Goal: Information Seeking & Learning: Learn about a topic

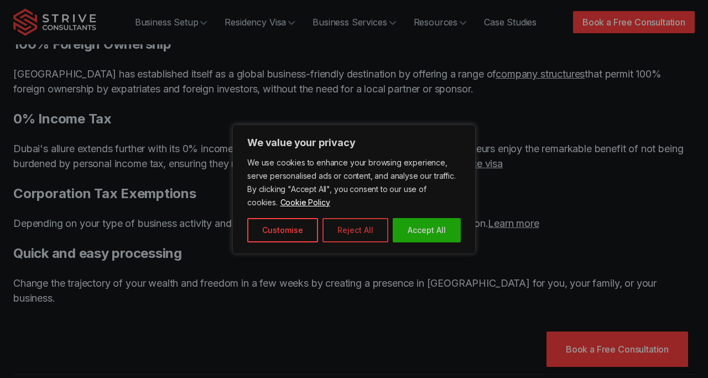
click at [351, 236] on button "Reject All" at bounding box center [355, 230] width 66 height 24
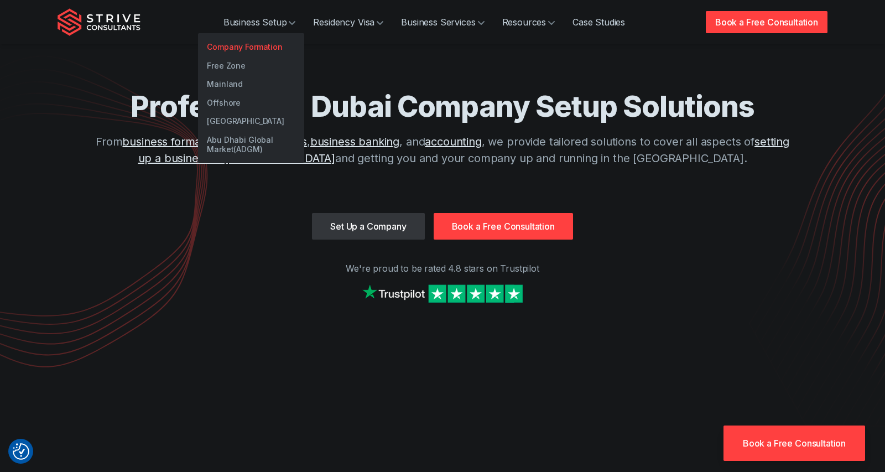
click at [272, 49] on link "Company Formation" at bounding box center [251, 47] width 106 height 19
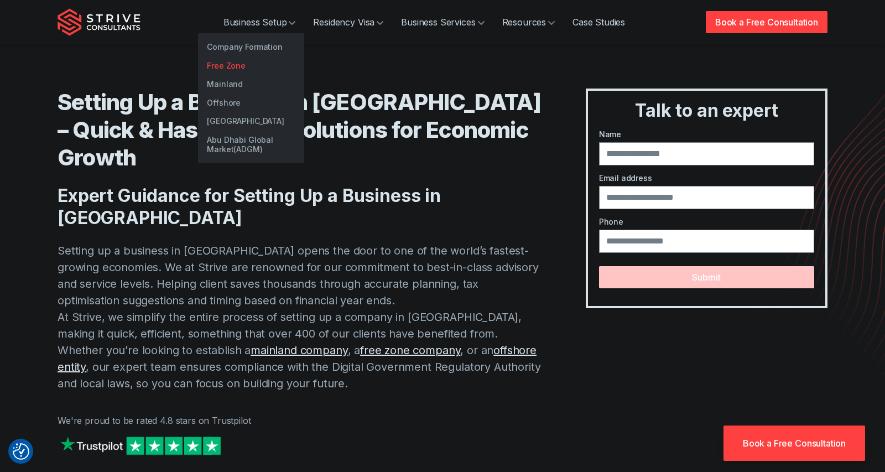
click at [264, 64] on link "Free Zone" at bounding box center [251, 65] width 106 height 19
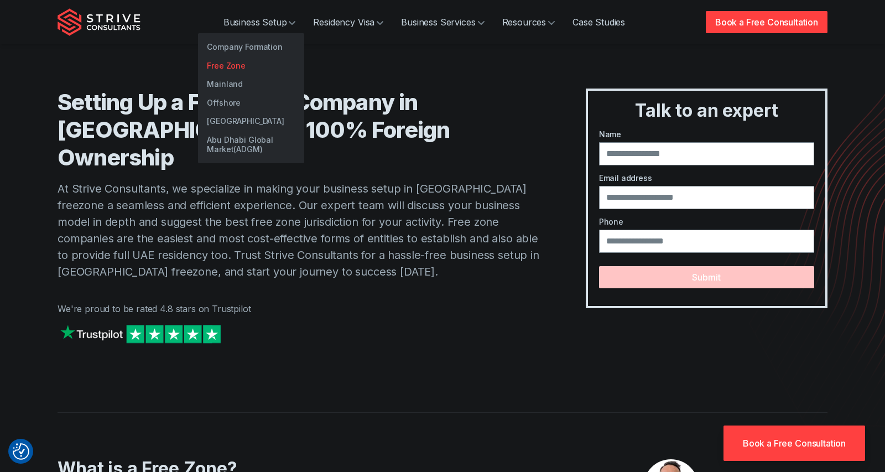
click at [261, 67] on link "Free Zone" at bounding box center [251, 65] width 106 height 19
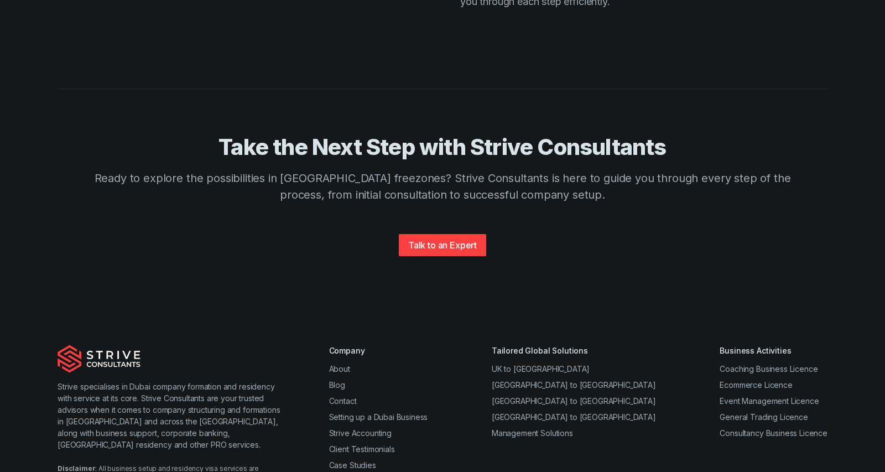
scroll to position [3044, 0]
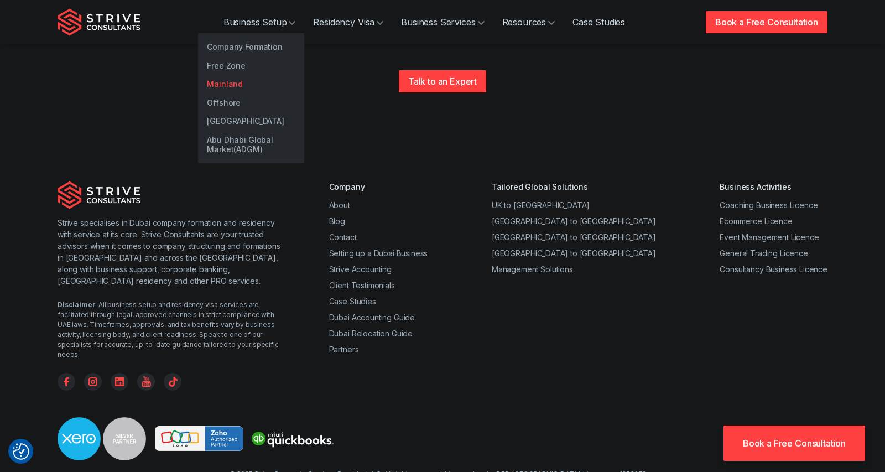
click at [233, 87] on link "Mainland" at bounding box center [251, 84] width 106 height 19
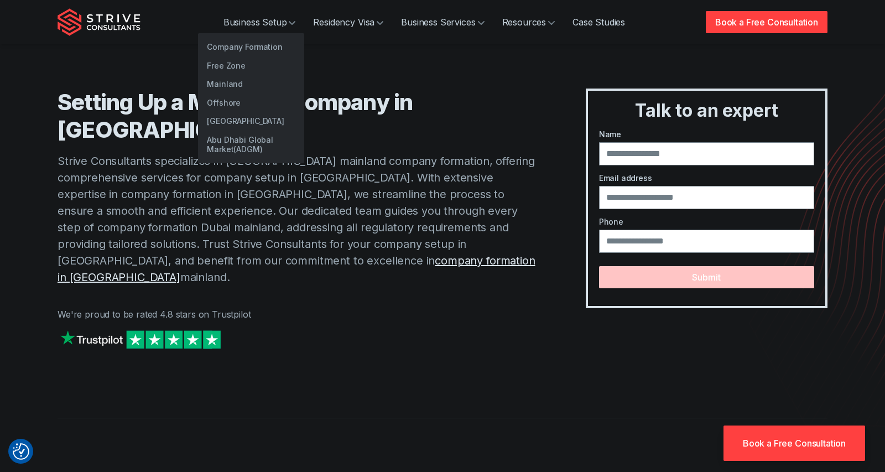
click at [248, 82] on link "Mainland" at bounding box center [251, 84] width 106 height 19
click at [226, 103] on link "Offshore" at bounding box center [251, 102] width 106 height 19
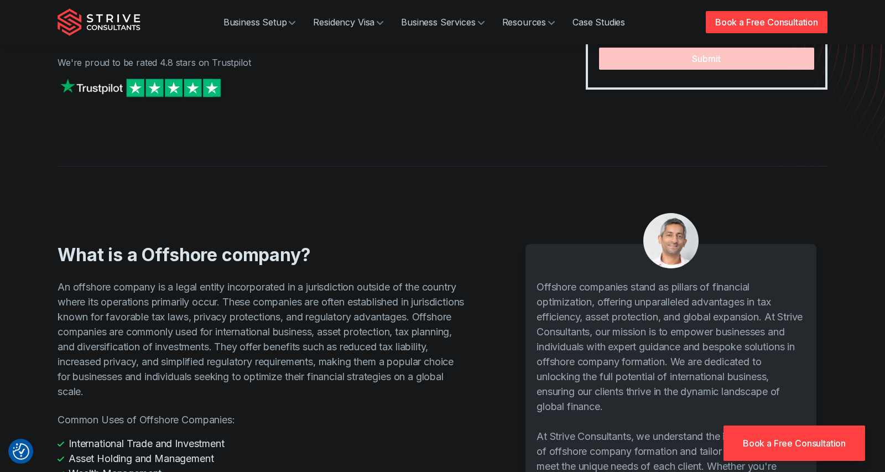
scroll to position [189, 0]
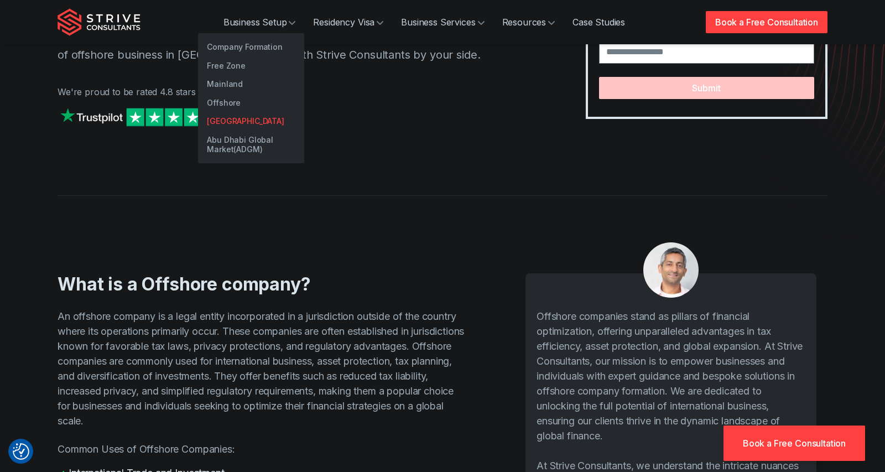
click at [262, 119] on link "[GEOGRAPHIC_DATA]" at bounding box center [251, 121] width 106 height 19
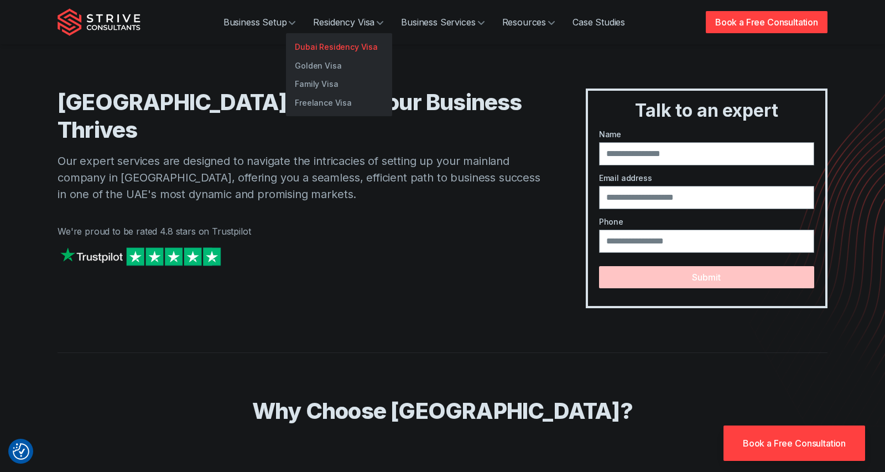
click at [358, 50] on link "Dubai Residency Visa" at bounding box center [339, 47] width 106 height 19
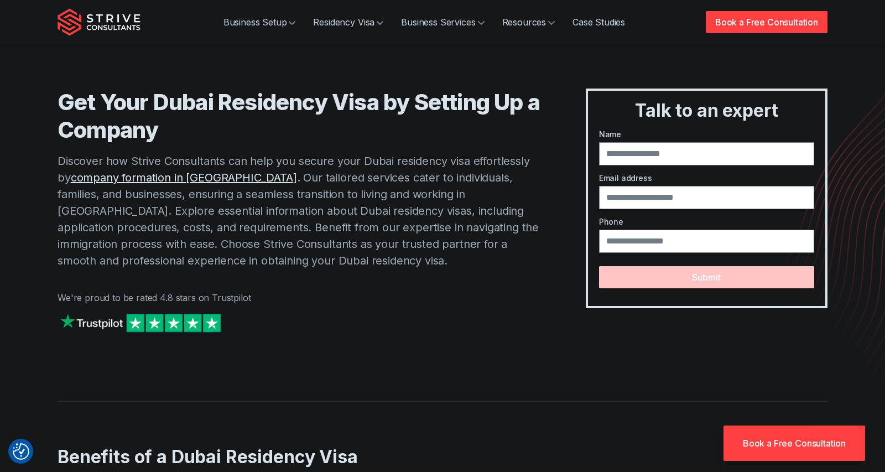
drag, startPoint x: 244, startPoint y: 142, endPoint x: 507, endPoint y: 3, distance: 297.2
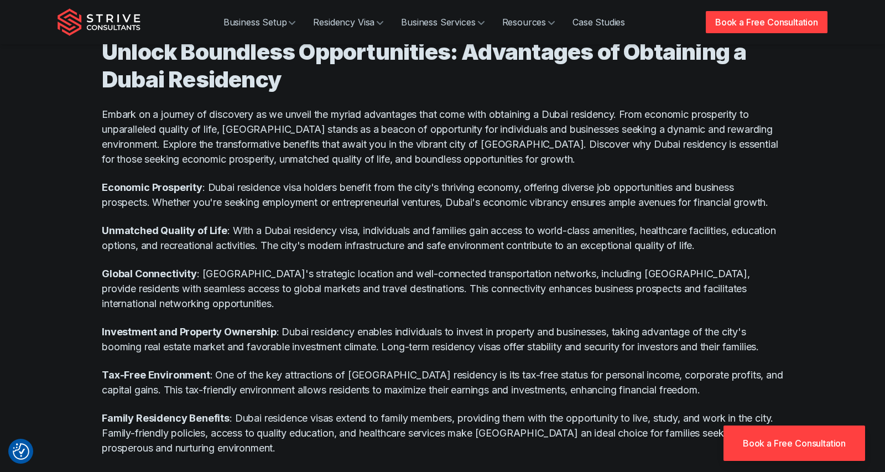
scroll to position [419, 0]
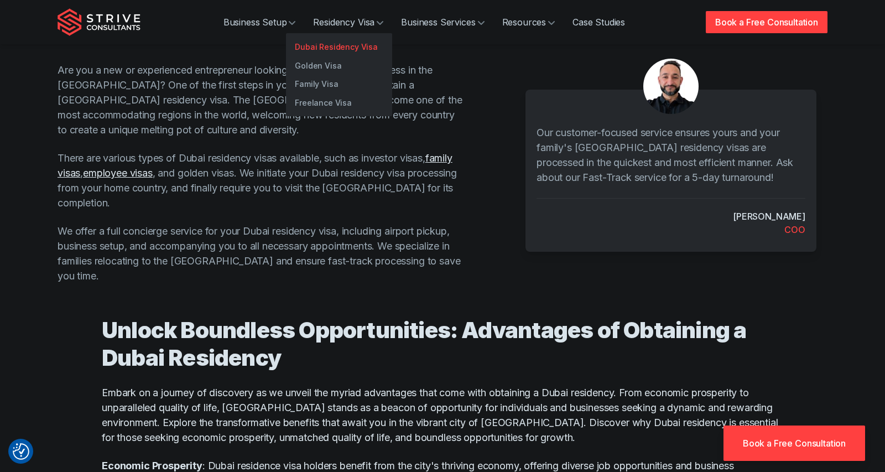
click at [365, 49] on link "Dubai Residency Visa" at bounding box center [339, 47] width 106 height 19
